Goal: Task Accomplishment & Management: Complete application form

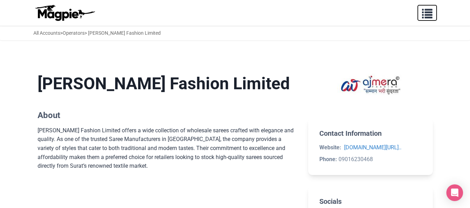
click at [425, 17] on span "button" at bounding box center [427, 12] width 10 height 10
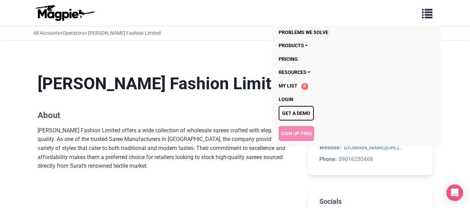
click at [301, 135] on link "Sign Up Free" at bounding box center [296, 133] width 35 height 15
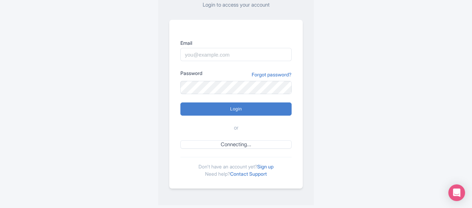
scroll to position [63, 0]
